Goal: Obtain resource: Download file/media

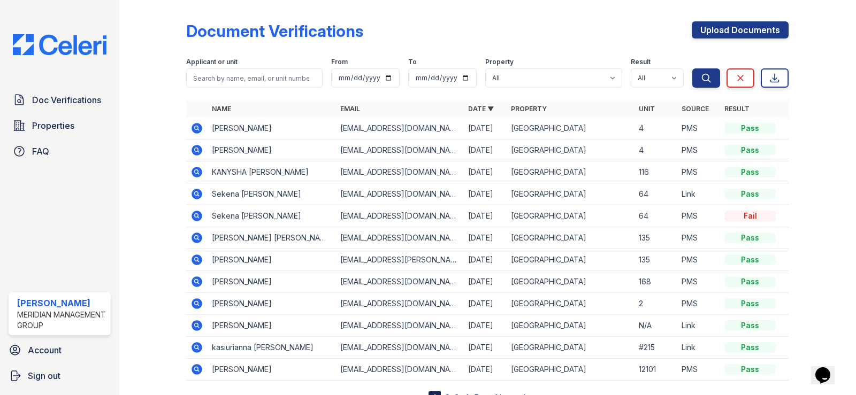
click at [196, 174] on icon at bounding box center [197, 172] width 11 height 11
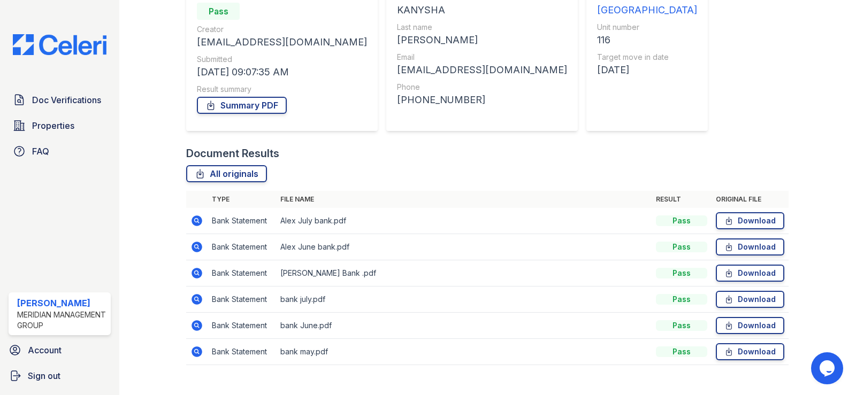
scroll to position [134, 0]
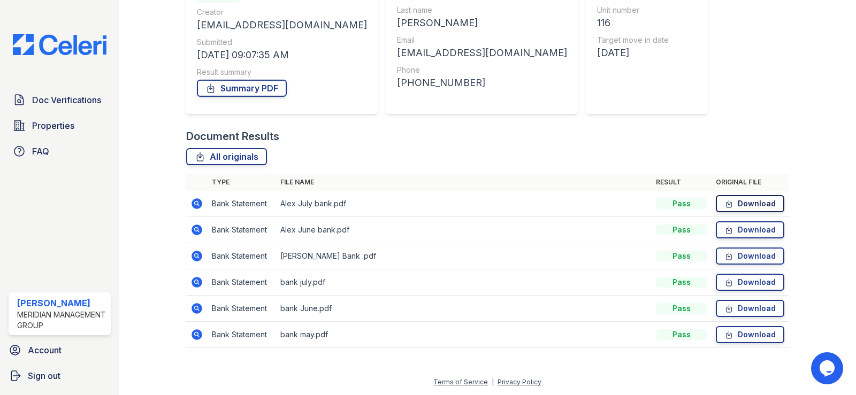
click at [756, 204] on link "Download" at bounding box center [750, 203] width 68 height 17
